Goal: Use online tool/utility: Utilize a website feature to perform a specific function

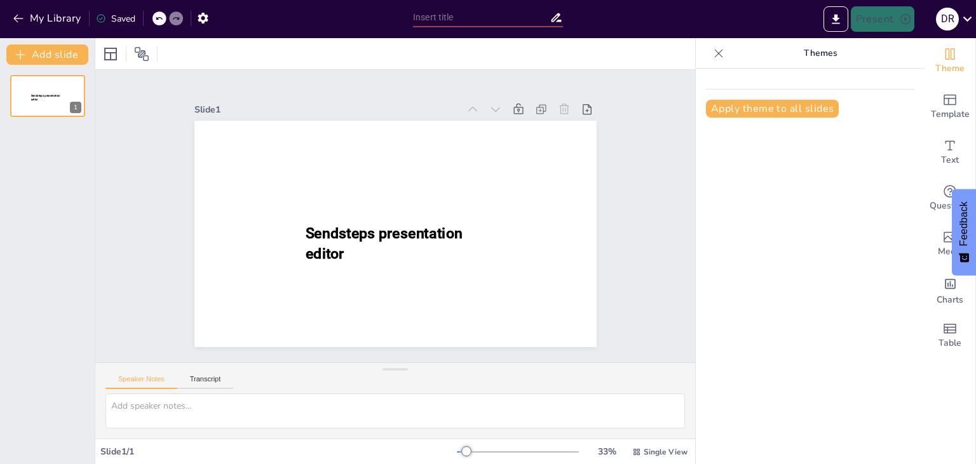
type input "La Proclamación de Independencia en [GEOGRAPHIC_DATA]: [DATE][PERSON_NAME]"
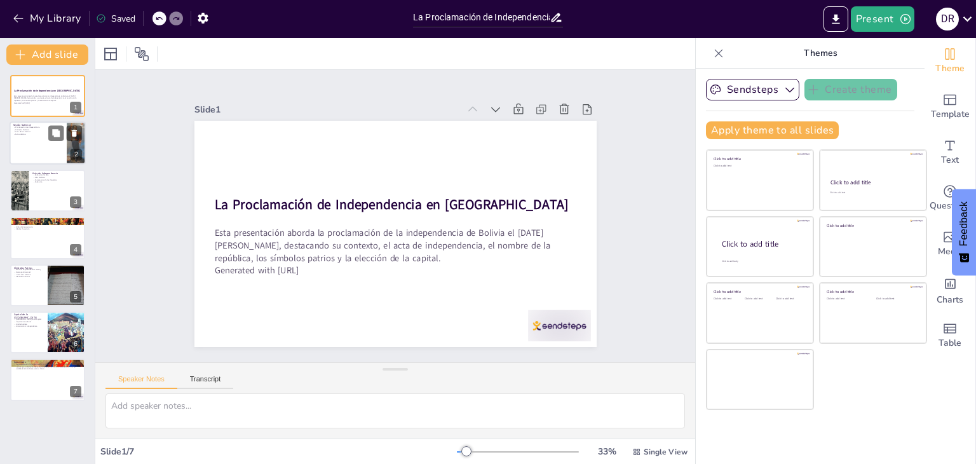
click at [39, 140] on div at bounding box center [48, 143] width 76 height 43
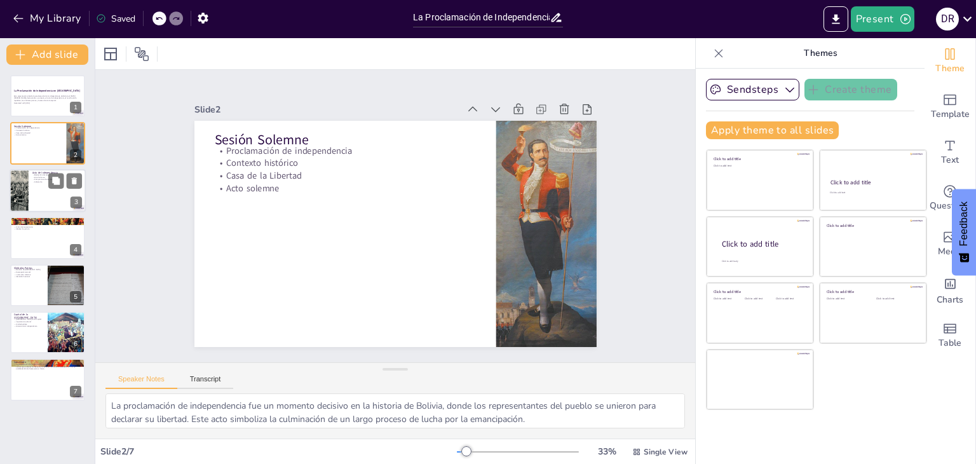
click at [43, 179] on p "Compromiso de los diputados" at bounding box center [57, 180] width 50 height 3
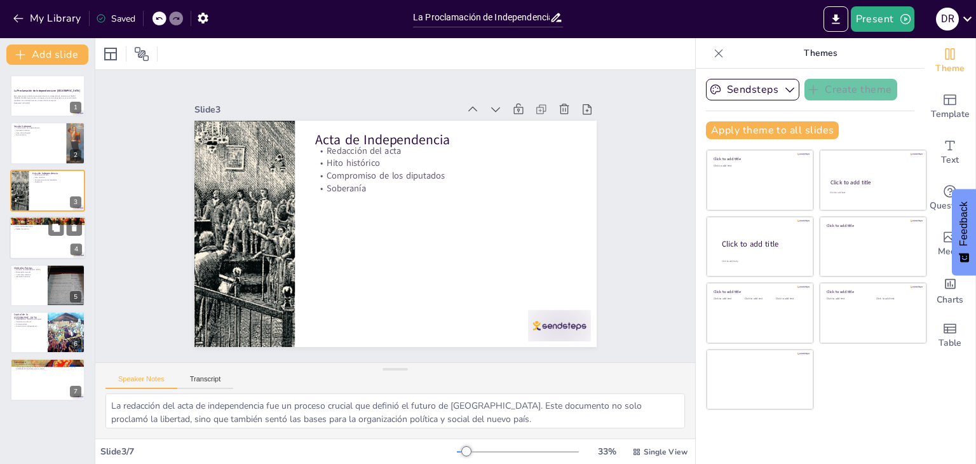
click at [39, 237] on div at bounding box center [48, 237] width 76 height 43
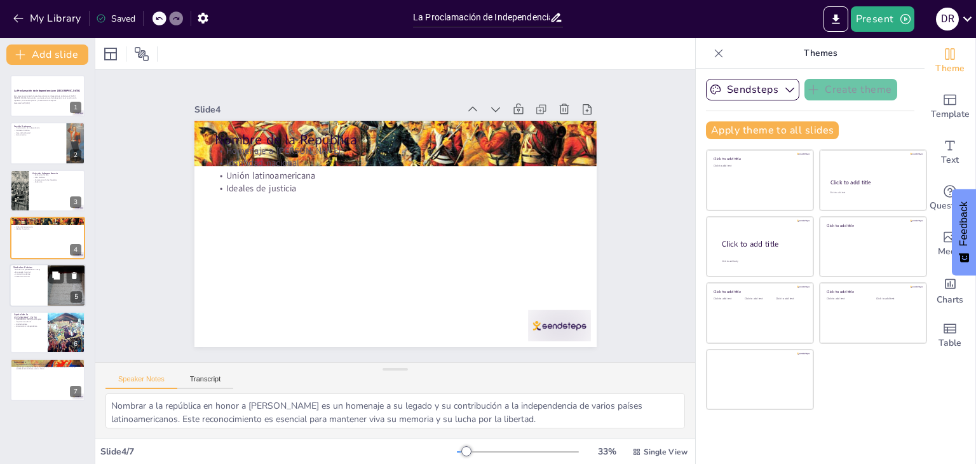
click at [35, 280] on div at bounding box center [48, 285] width 76 height 43
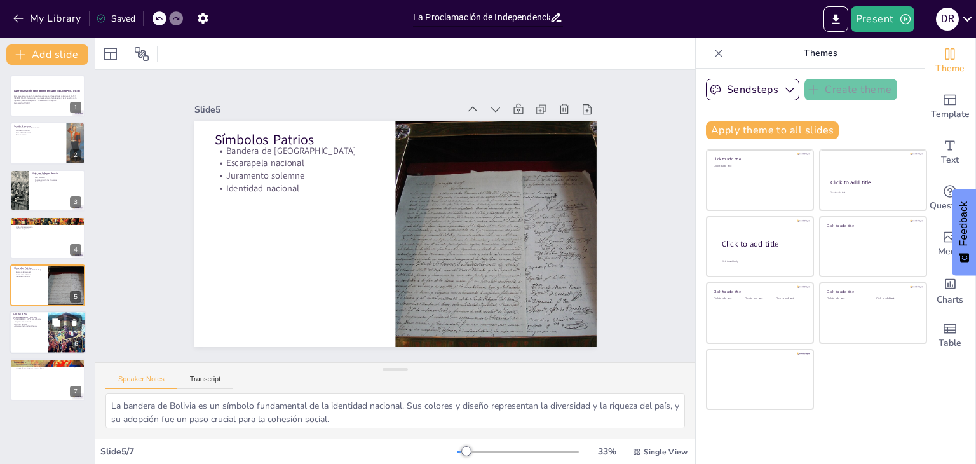
click at [35, 326] on p "Historia de la independencia" at bounding box center [28, 326] width 31 height 3
type textarea "La elección [PERSON_NAME][GEOGRAPHIC_DATA] como capital es significativa, ya qu…"
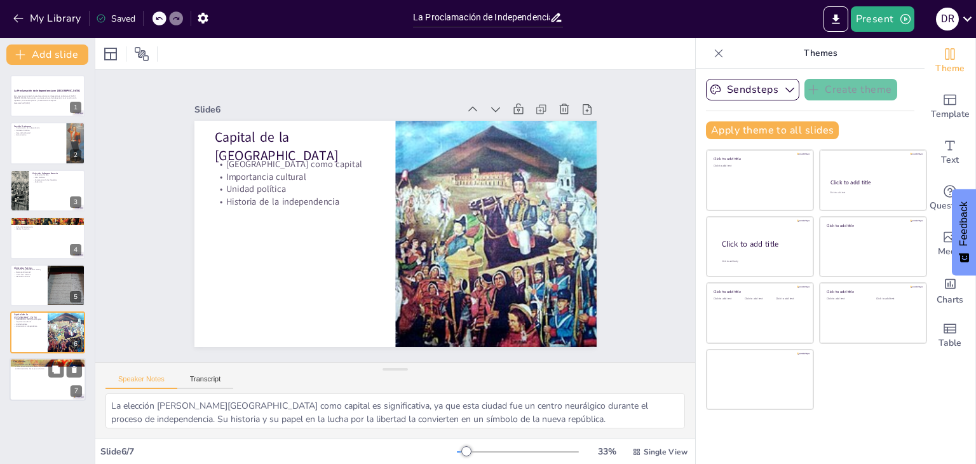
click at [34, 369] on p "La proclamación de independencia en [GEOGRAPHIC_DATA] es un acontecimiento cruc…" at bounding box center [47, 366] width 69 height 7
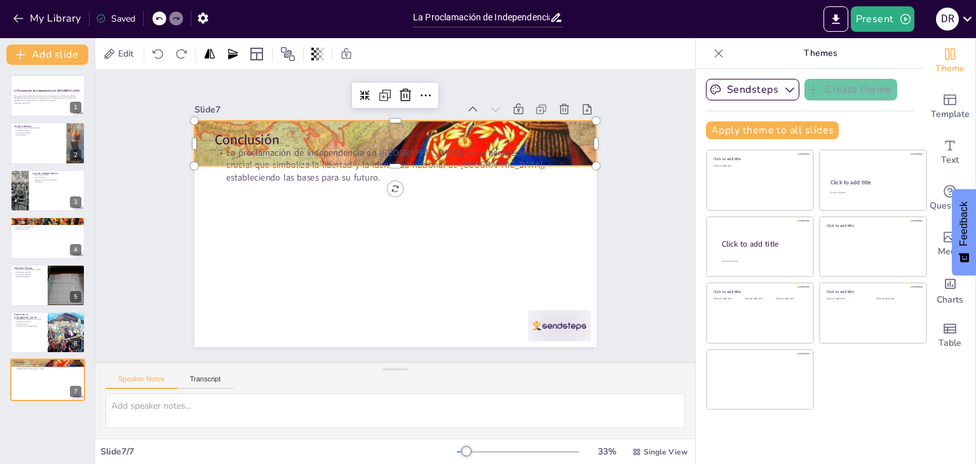
click at [389, 122] on div at bounding box center [395, 143] width 402 height 226
